Goal: Information Seeking & Learning: Learn about a topic

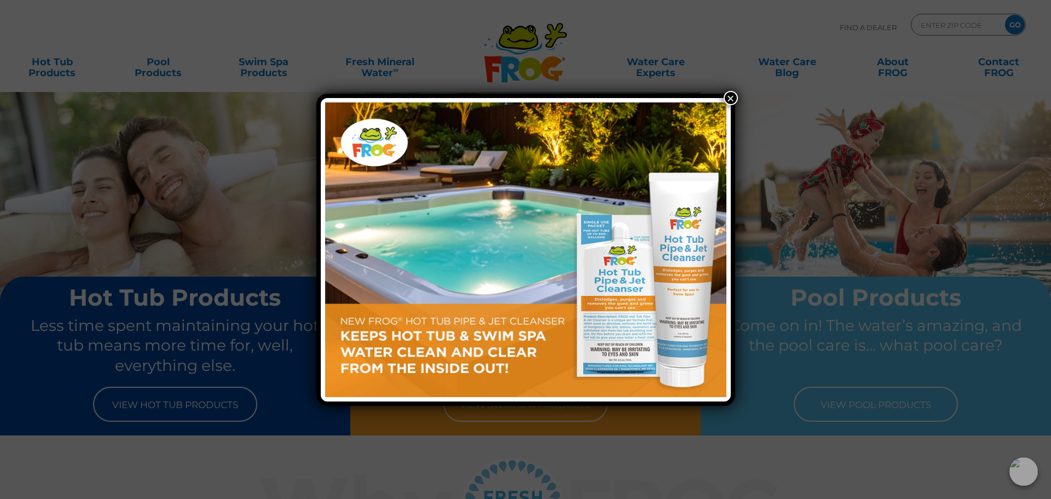
click at [731, 94] on button "×" at bounding box center [731, 98] width 14 height 14
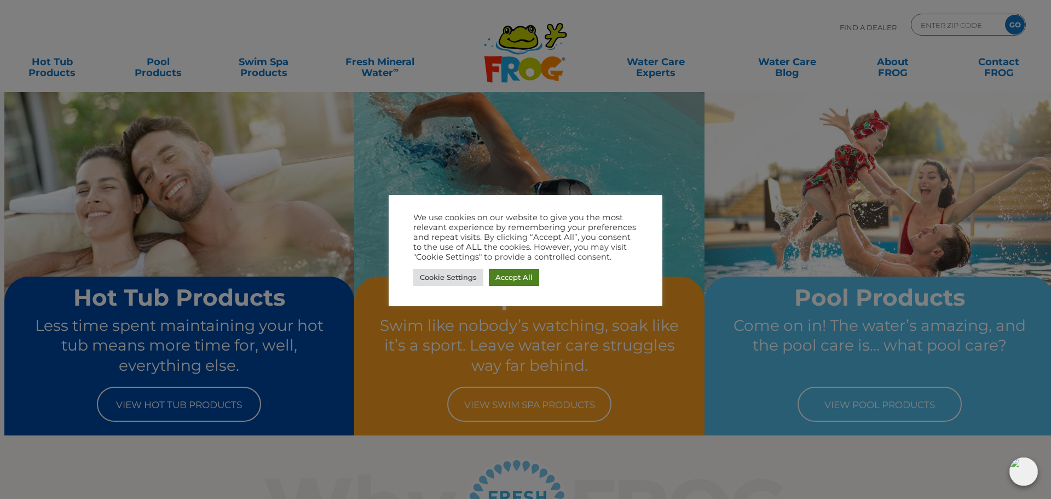
click at [510, 278] on link "Accept All" at bounding box center [514, 277] width 50 height 17
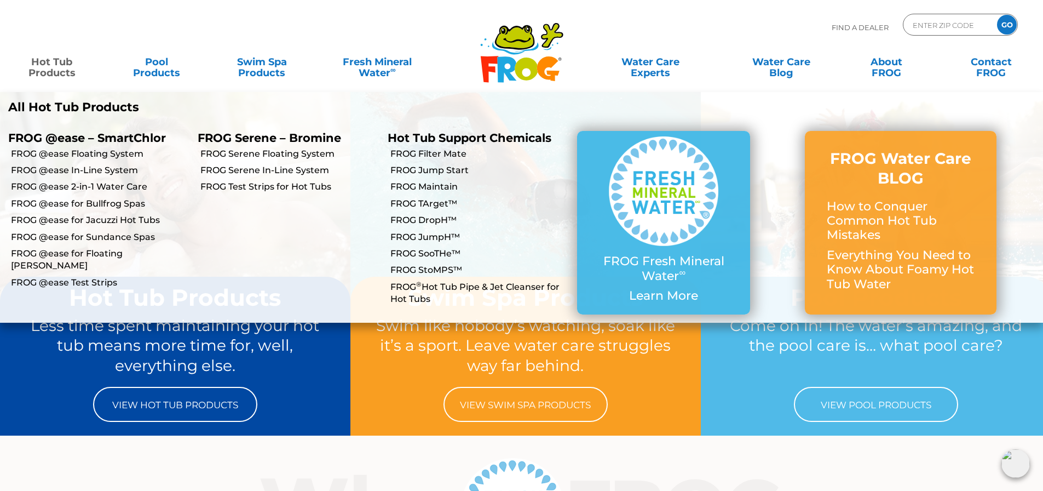
click at [57, 71] on link "Hot Tub Products" at bounding box center [52, 62] width 82 height 22
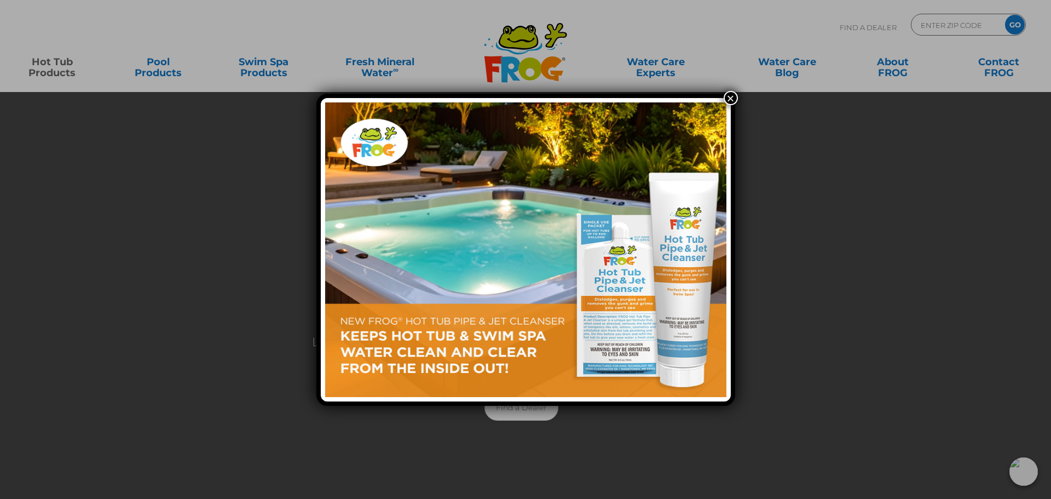
click at [730, 96] on button "×" at bounding box center [731, 98] width 14 height 14
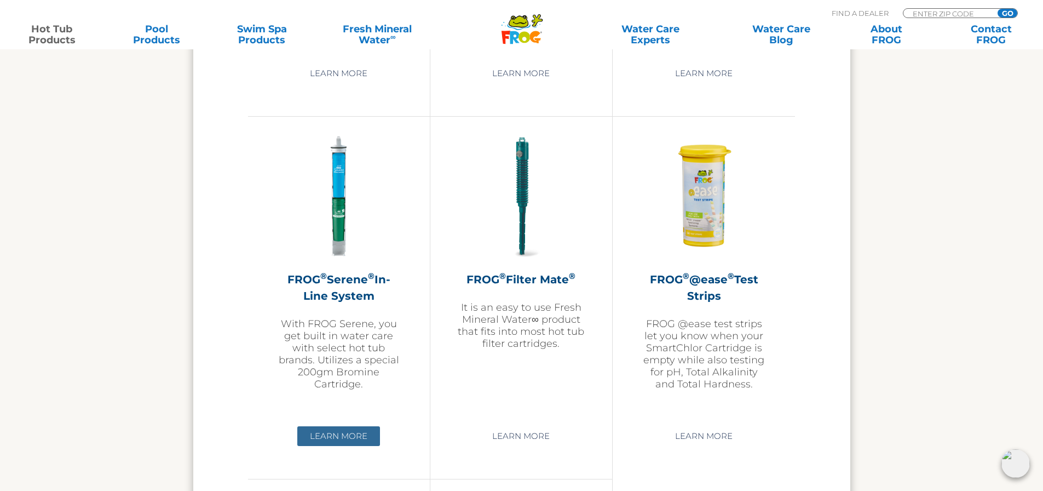
scroll to position [2300, 0]
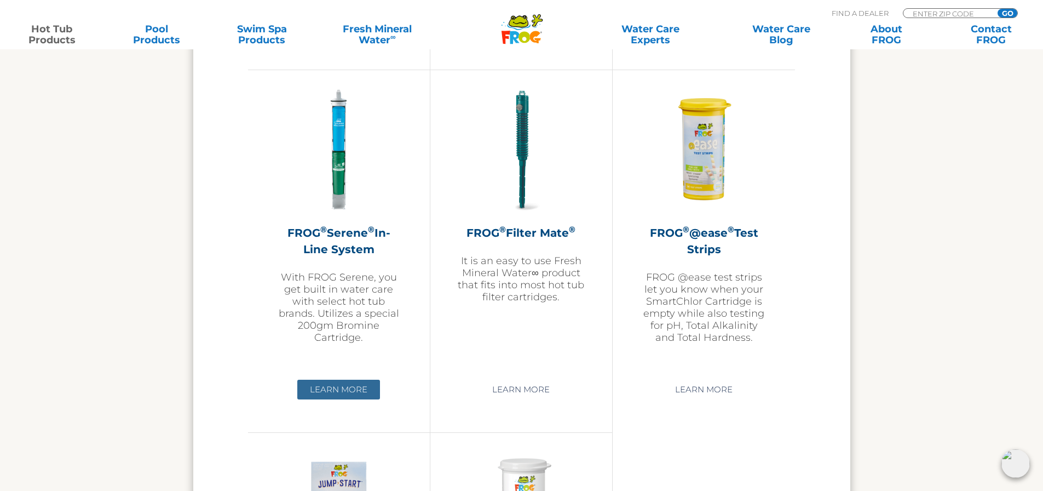
click at [341, 384] on link "Learn More" at bounding box center [338, 389] width 83 height 20
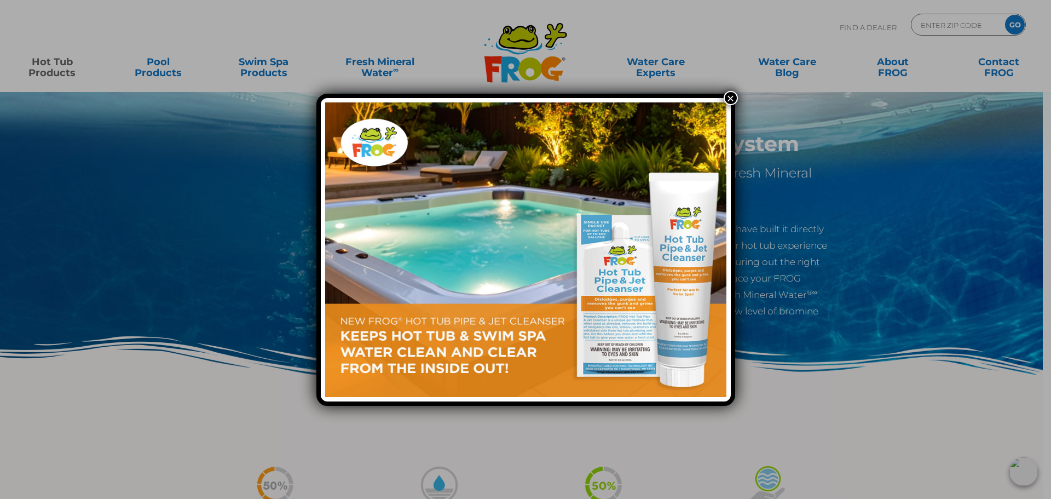
click at [727, 95] on button "×" at bounding box center [731, 98] width 14 height 14
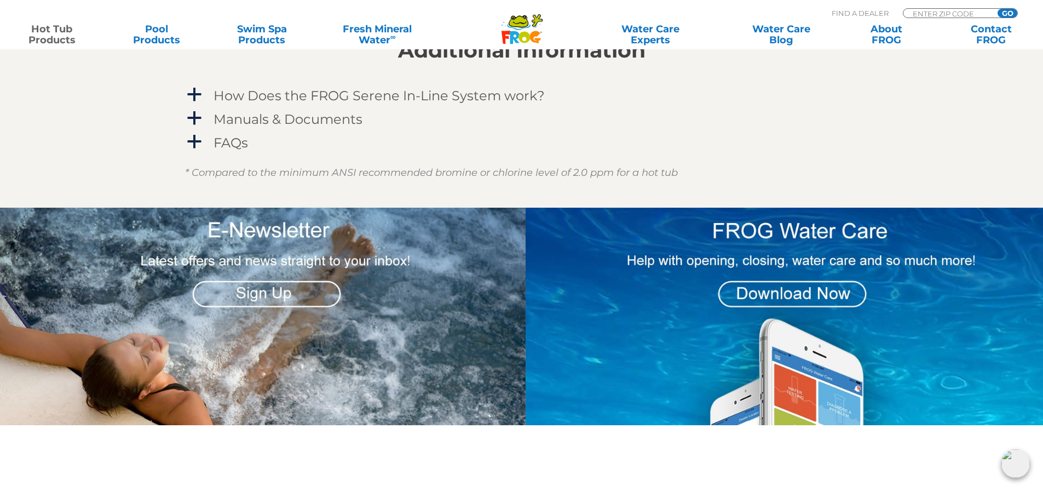
scroll to position [1095, 0]
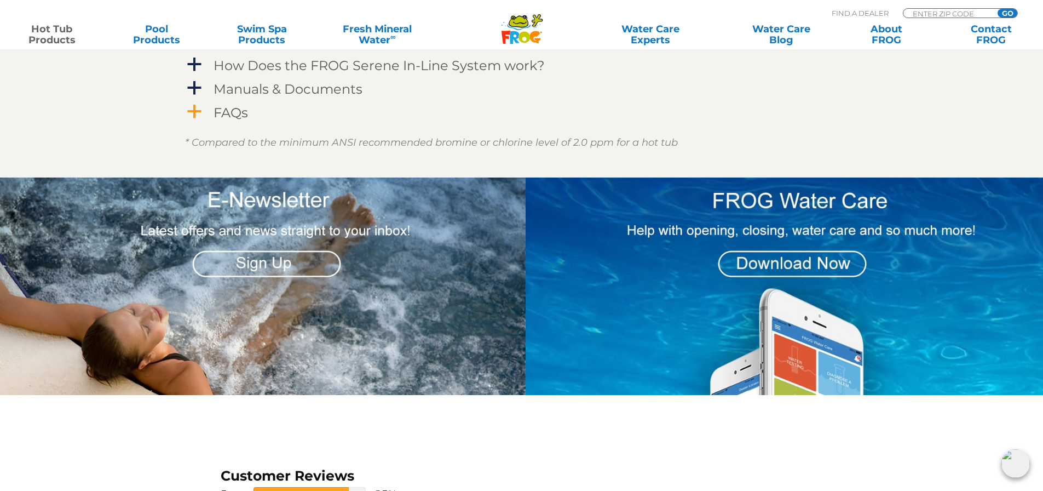
click at [230, 110] on h4 "FAQs" at bounding box center [231, 112] width 34 height 15
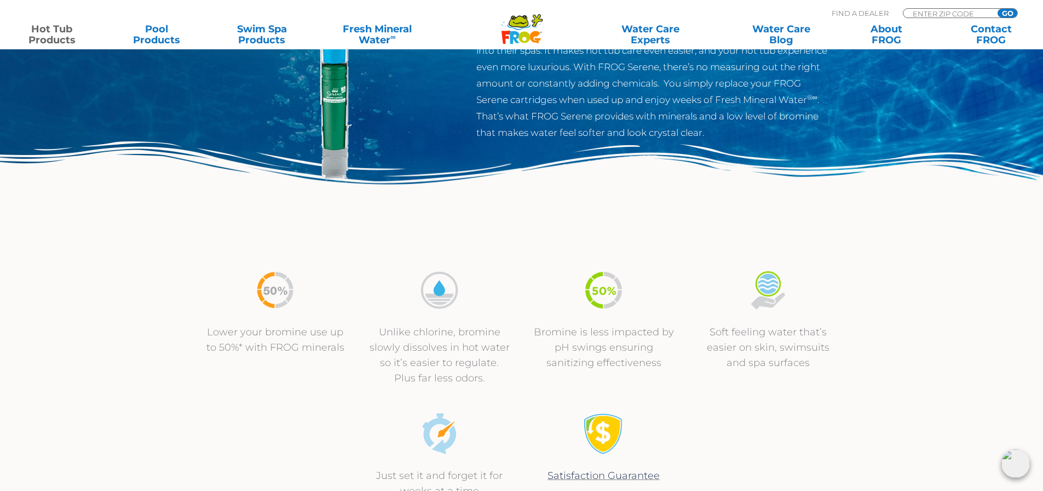
scroll to position [0, 0]
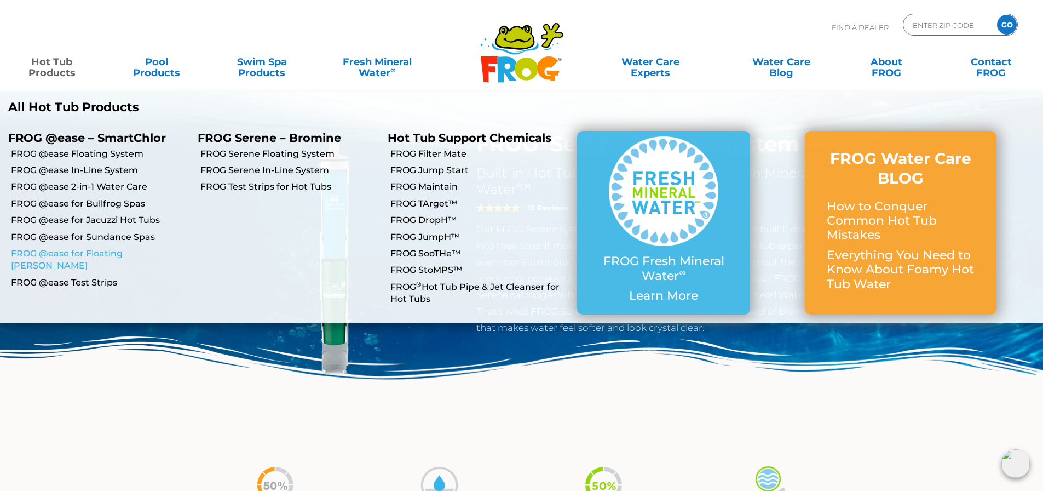
click at [95, 255] on link "FROG @ease for Floating [PERSON_NAME]" at bounding box center [100, 260] width 179 height 25
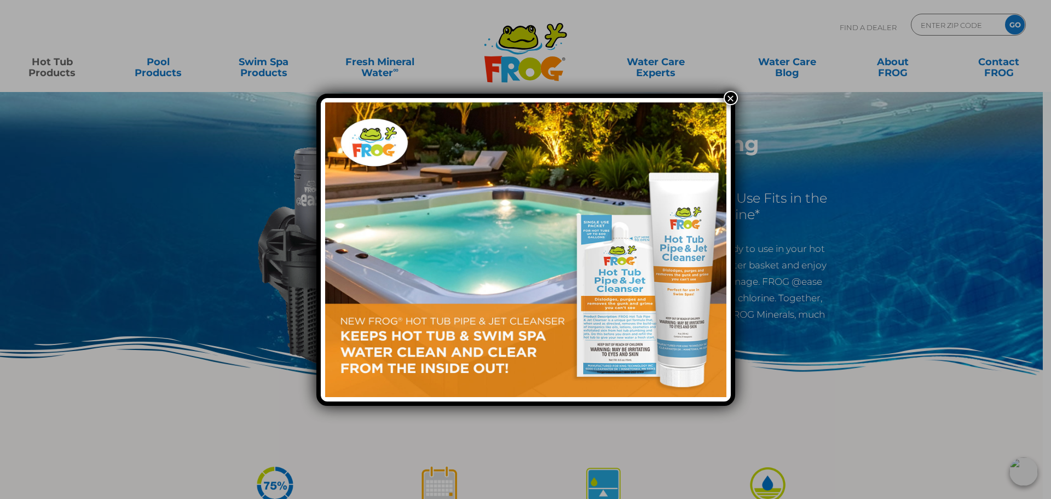
click at [730, 96] on button "×" at bounding box center [731, 98] width 14 height 14
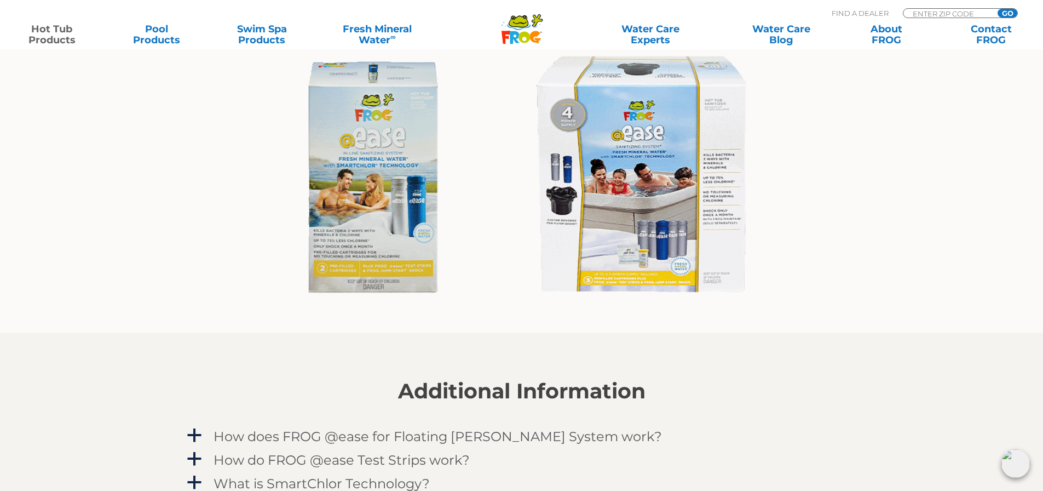
scroll to position [1040, 0]
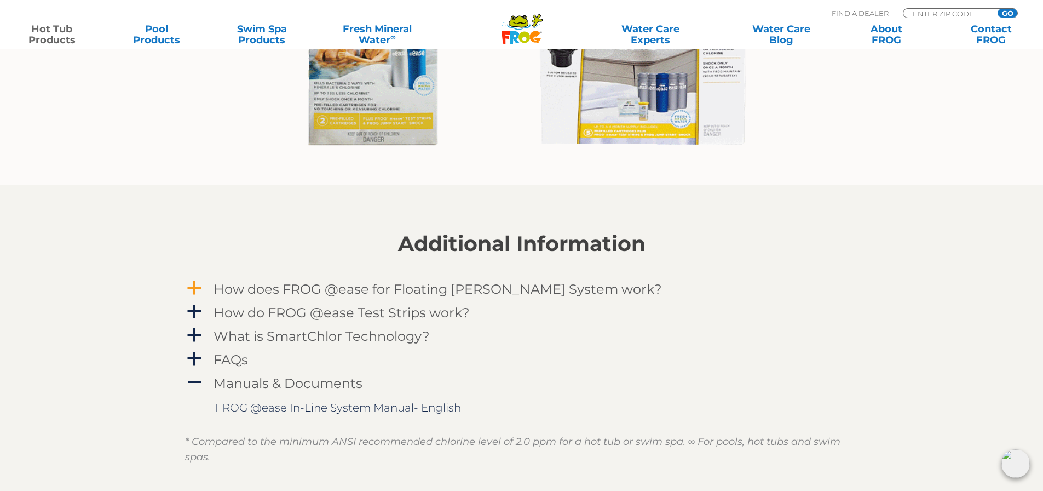
click at [548, 289] on h4 "How does FROG @ease for Floating Weir System work?" at bounding box center [438, 288] width 448 height 15
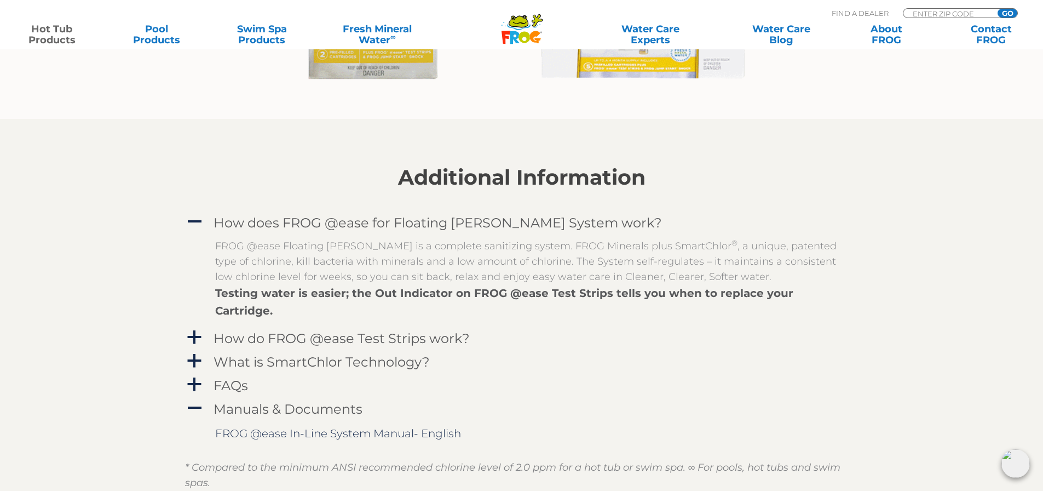
scroll to position [1150, 0]
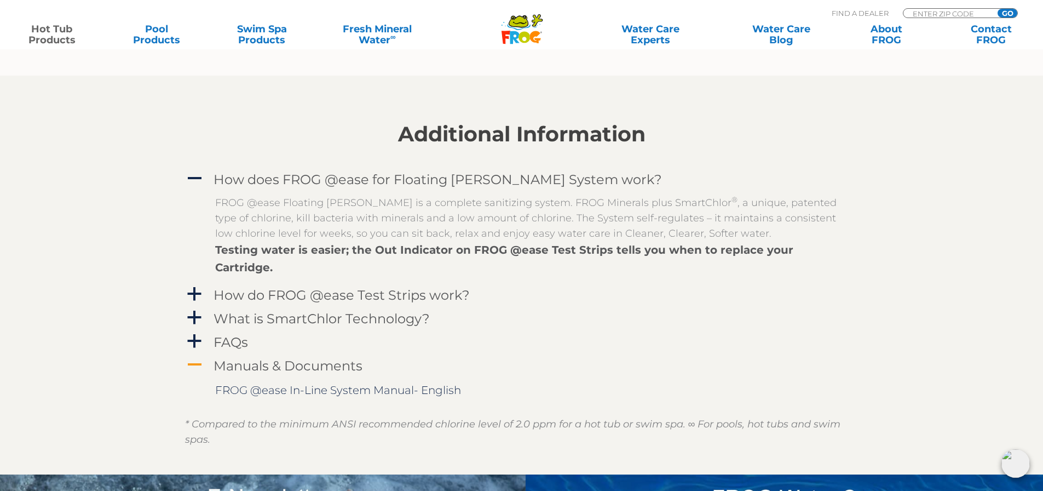
click at [311, 358] on h4 "Manuals & Documents" at bounding box center [288, 365] width 149 height 15
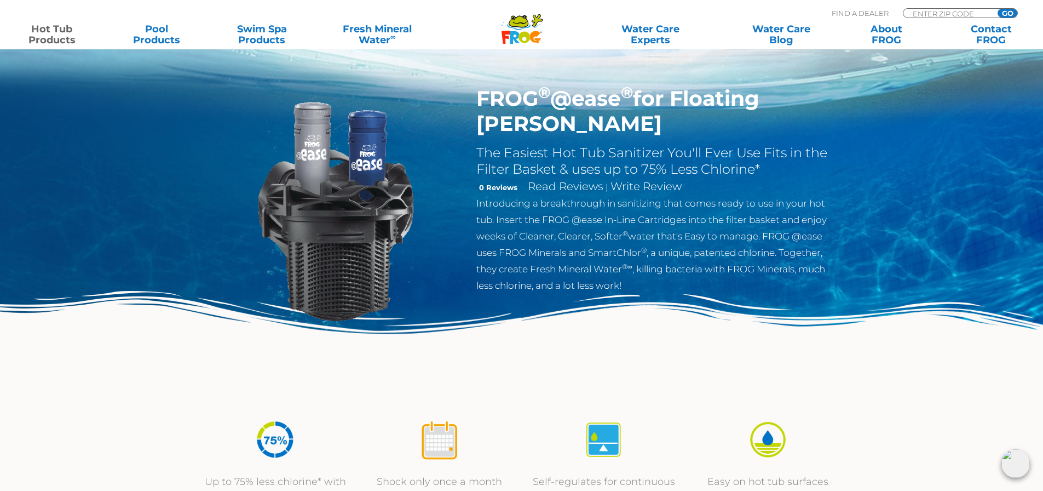
scroll to position [0, 0]
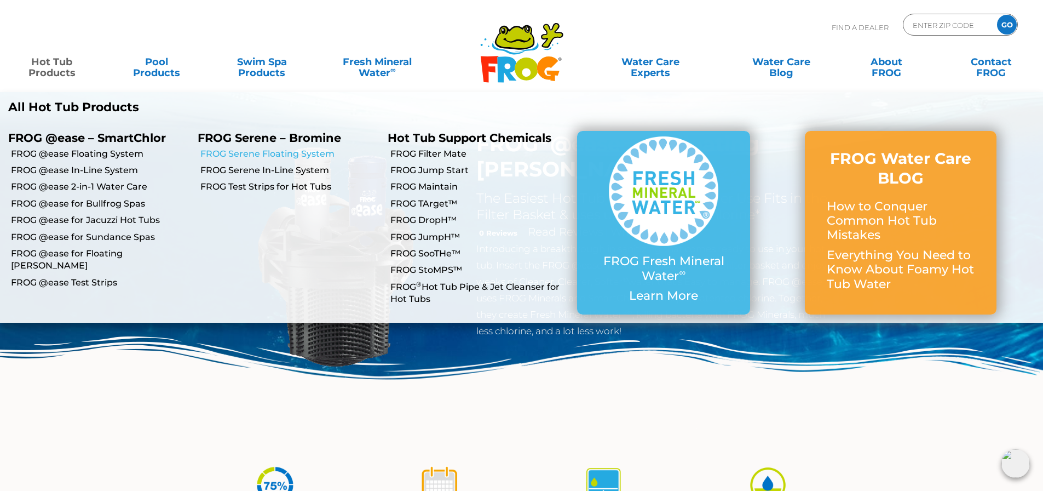
click at [232, 154] on link "FROG Serene Floating System" at bounding box center [289, 154] width 179 height 12
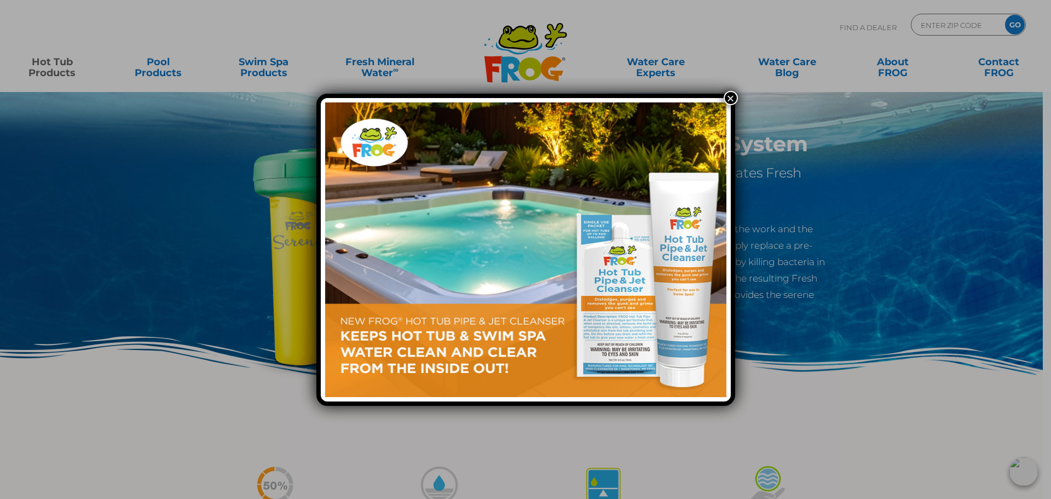
click at [731, 100] on button "×" at bounding box center [731, 98] width 14 height 14
